Goal: Information Seeking & Learning: Learn about a topic

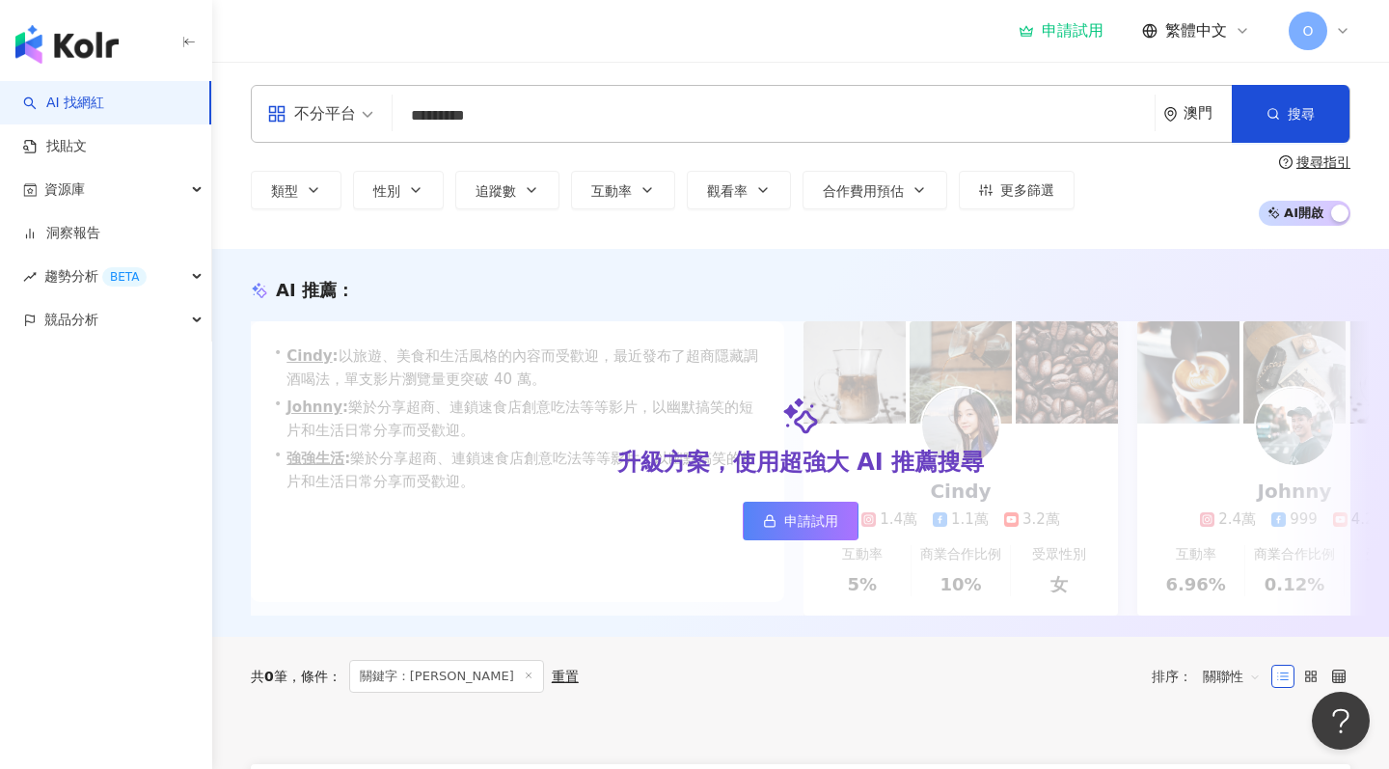
type input "*********"
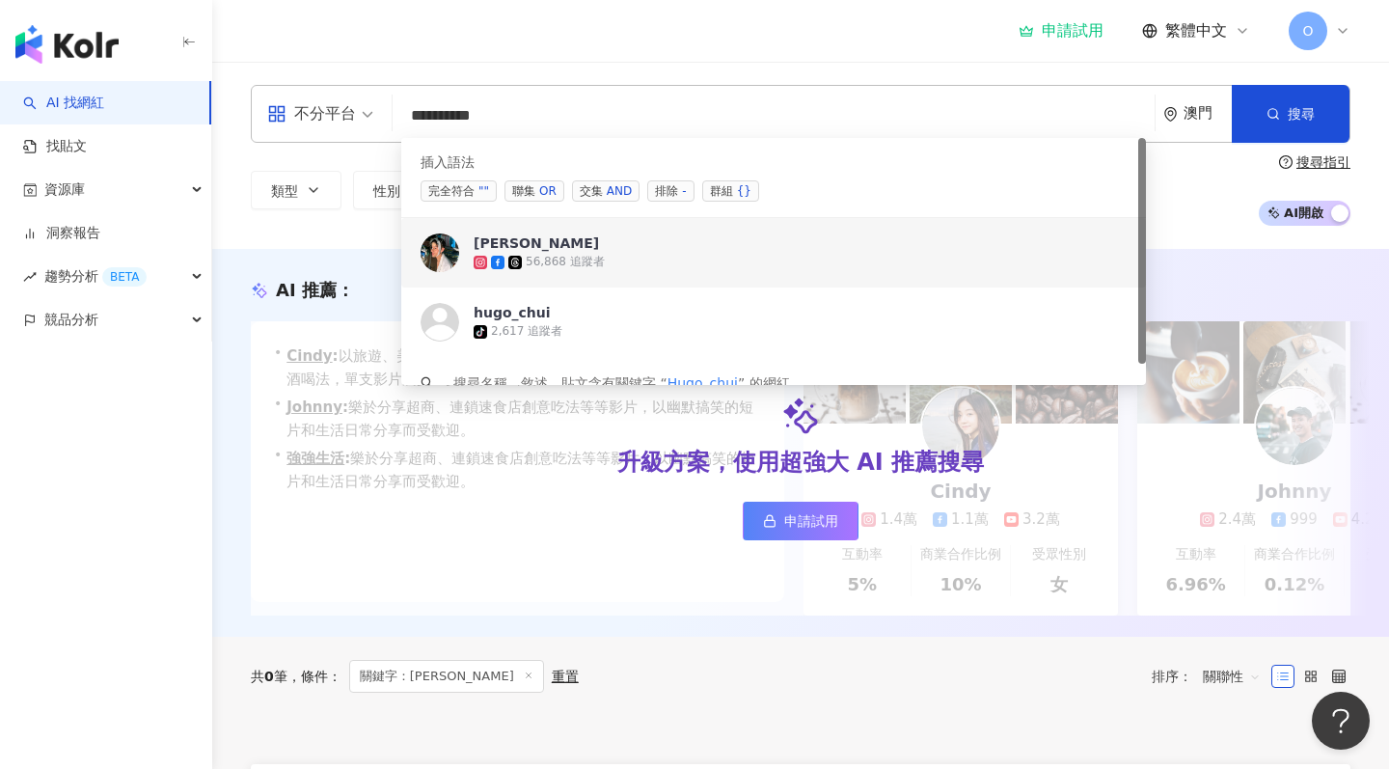
click at [661, 262] on div "56,868 追蹤者" at bounding box center [800, 262] width 653 height 19
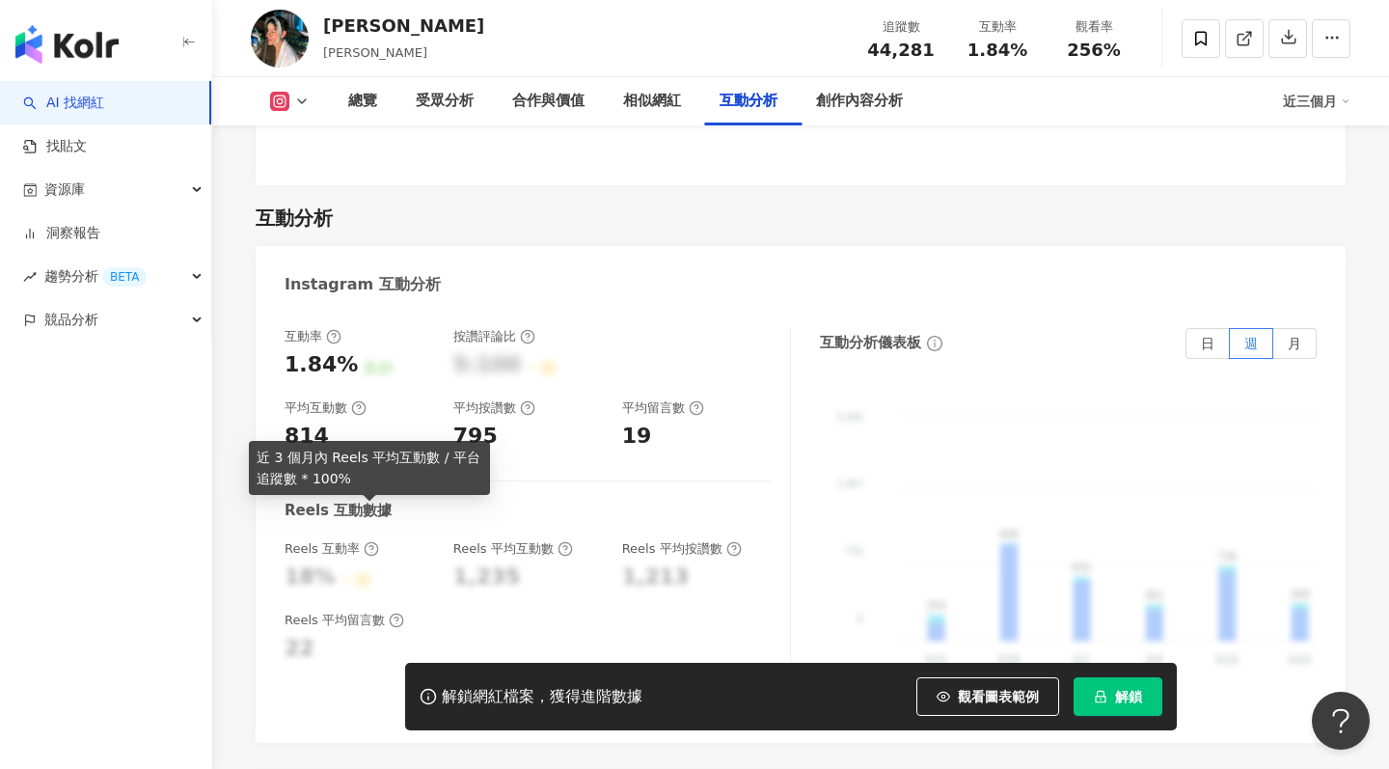
scroll to position [3850, 0]
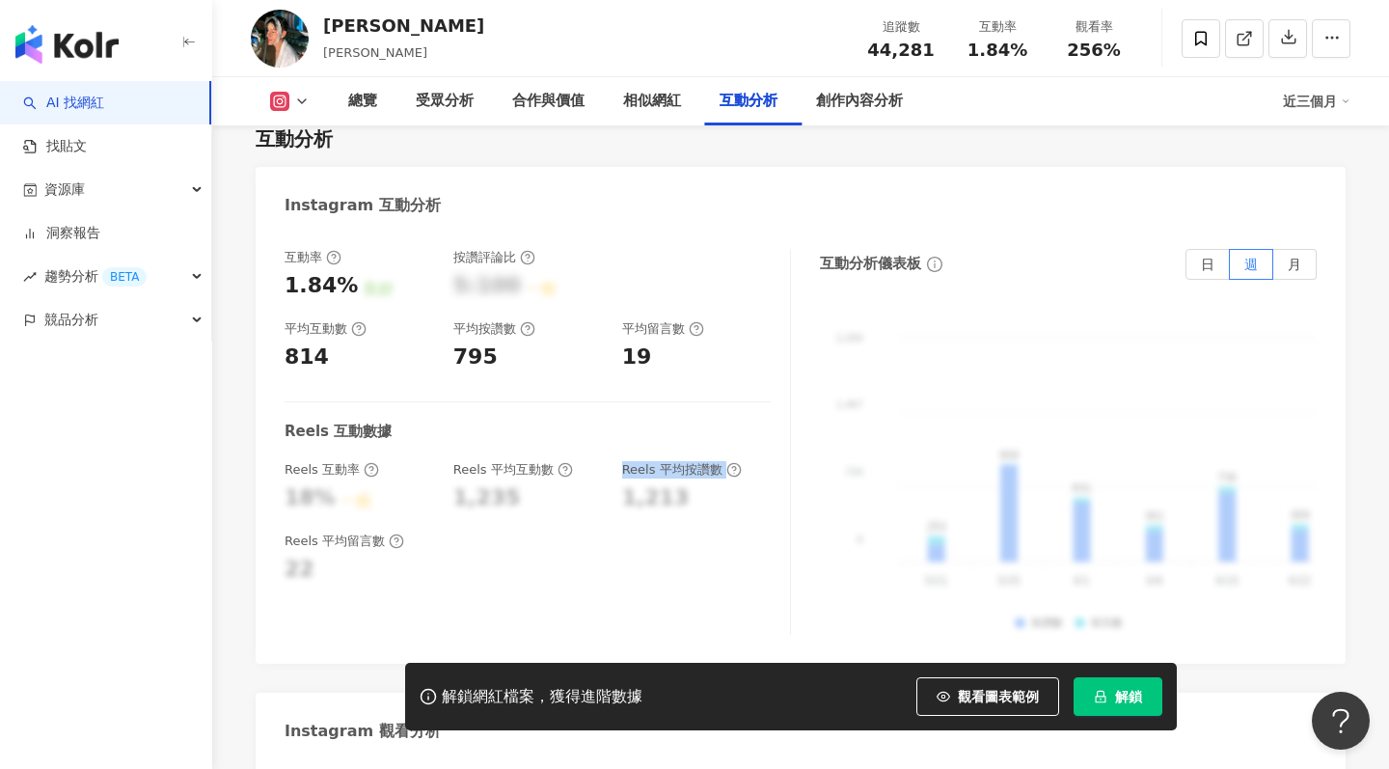
drag, startPoint x: 533, startPoint y: 462, endPoint x: 637, endPoint y: 468, distance: 103.4
click at [637, 468] on div "Reels 互動率 18% 一般 Reels 平均互動數 1,235 Reels 平均按讚數 1,213" at bounding box center [528, 487] width 486 height 52
click at [509, 495] on div "互動率 1.84% 良好 按讚評論比 5:100 一般 平均互動數 814 平均按讚數 795 平均留言數 19 Reels 互動數據 Reels 互動率 1…" at bounding box center [538, 442] width 506 height 386
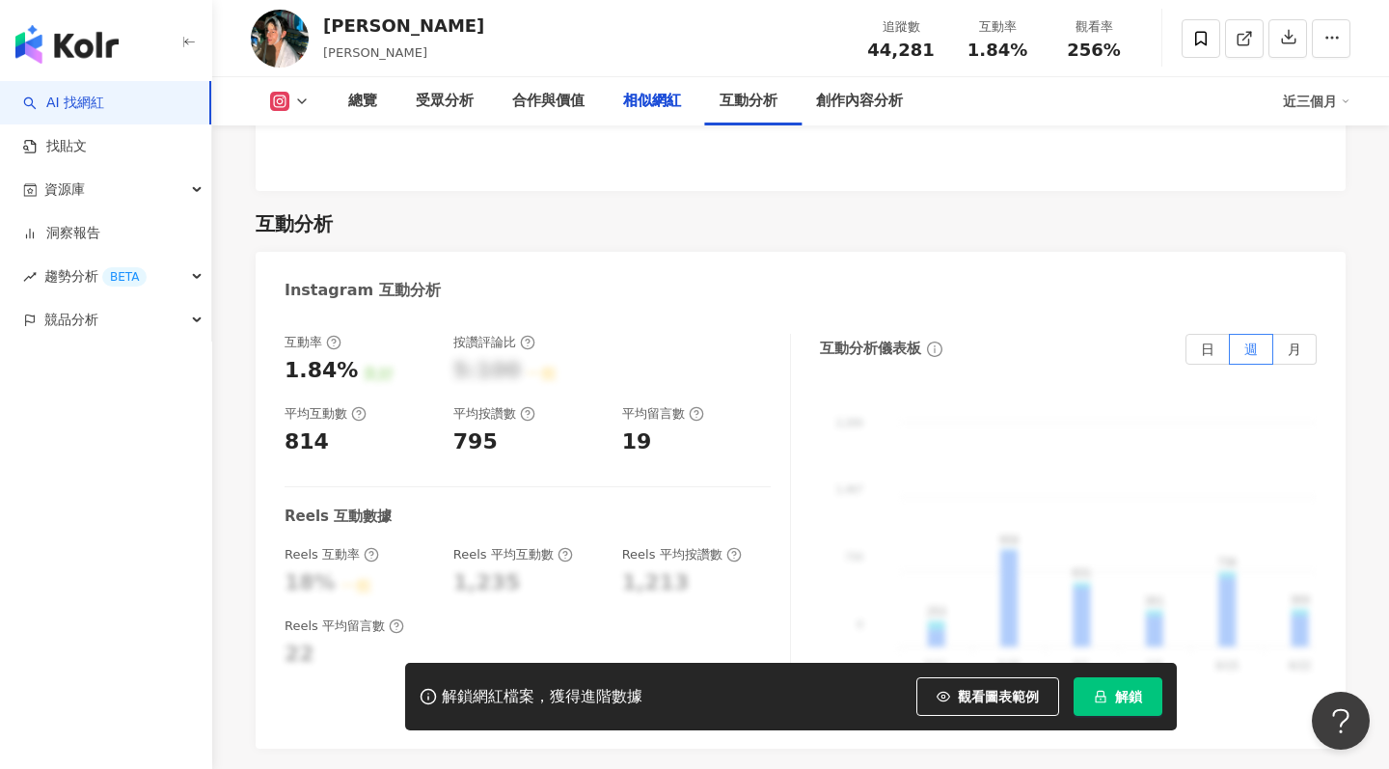
scroll to position [3426, 0]
